Goal: Transaction & Acquisition: Purchase product/service

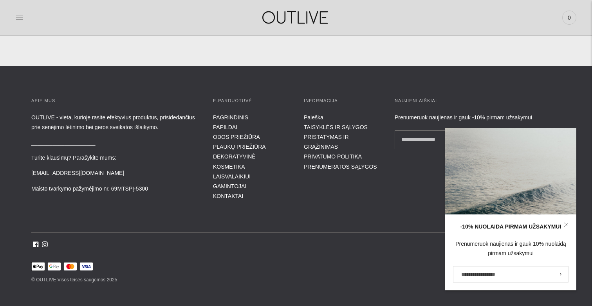
scroll to position [2876, 0]
click at [37, 266] on icon at bounding box center [38, 267] width 2 height 3
click at [43, 263] on icon at bounding box center [38, 267] width 13 height 8
click at [38, 263] on icon at bounding box center [38, 267] width 13 height 8
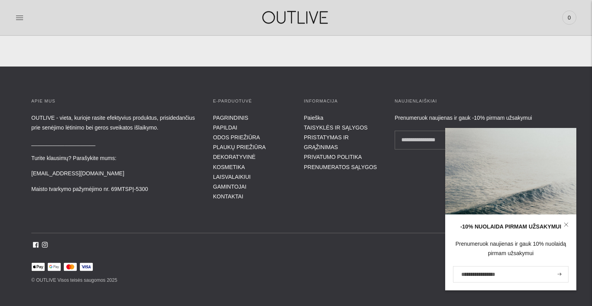
click at [38, 263] on icon at bounding box center [38, 267] width 13 height 8
click at [35, 239] on div "APIE MUS OUTLIVE - vieta, kurioje rasite efektyvius produktus, prisidedančius p…" at bounding box center [296, 192] width 592 height 188
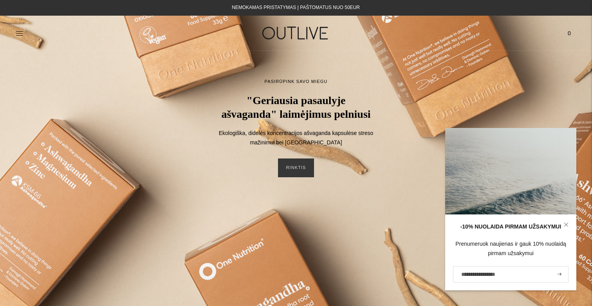
scroll to position [0, 0]
click at [299, 177] on link "RINKTIS" at bounding box center [296, 168] width 36 height 19
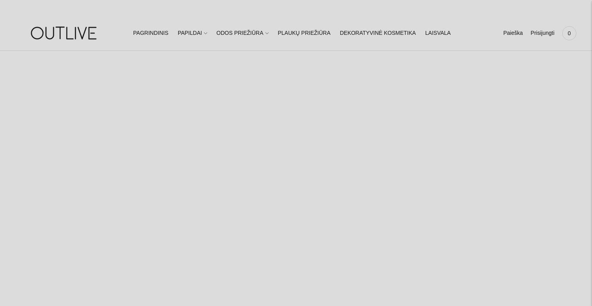
select select "**********"
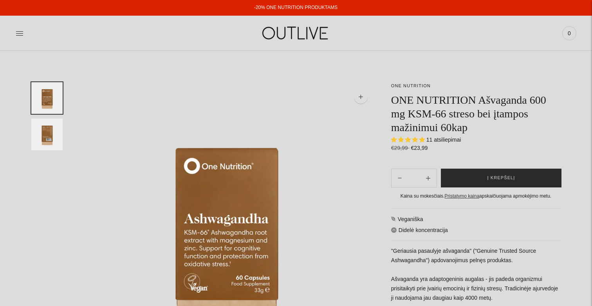
click at [488, 173] on button "Į krepšelį" at bounding box center [501, 178] width 121 height 19
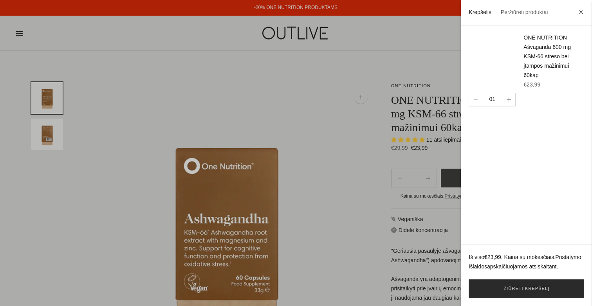
click at [514, 288] on link "Žiūrėti krepšelį" at bounding box center [527, 289] width 116 height 19
